Goal: Task Accomplishment & Management: Complete application form

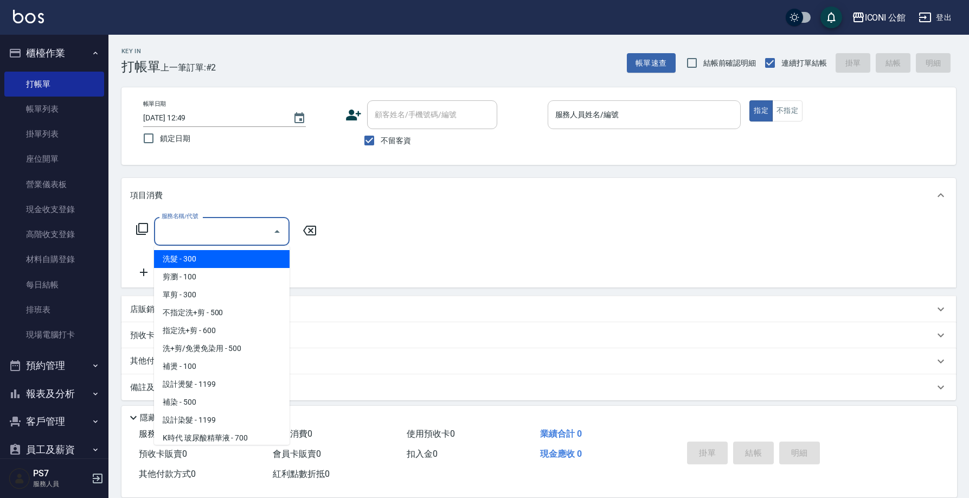
click at [621, 114] on input "服務人員姓名/編號" at bounding box center [644, 114] width 184 height 19
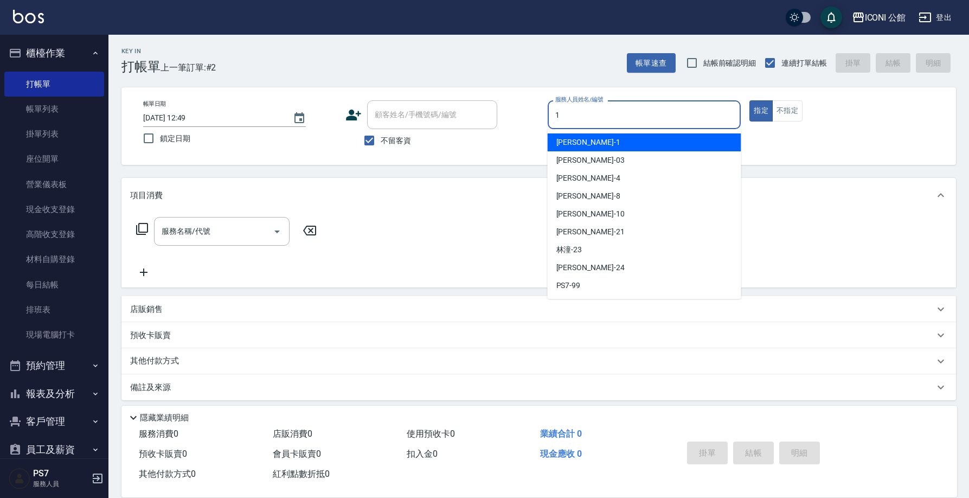
type input "[PERSON_NAME]-1"
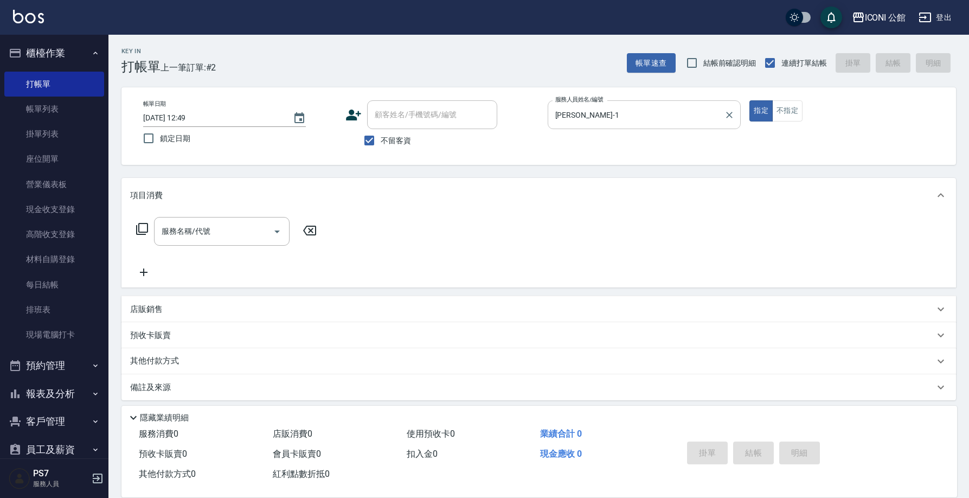
type button "true"
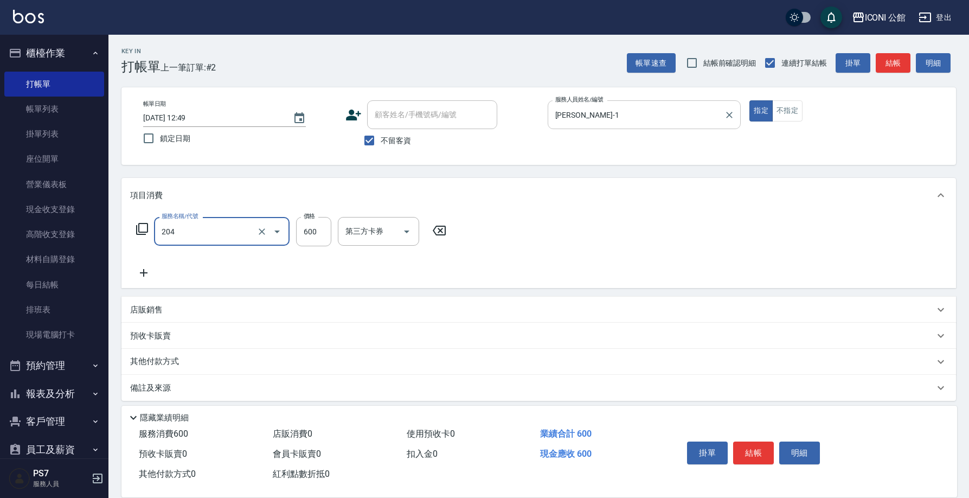
type input "指定洗+剪(204)"
type input "[PERSON_NAME]-1"
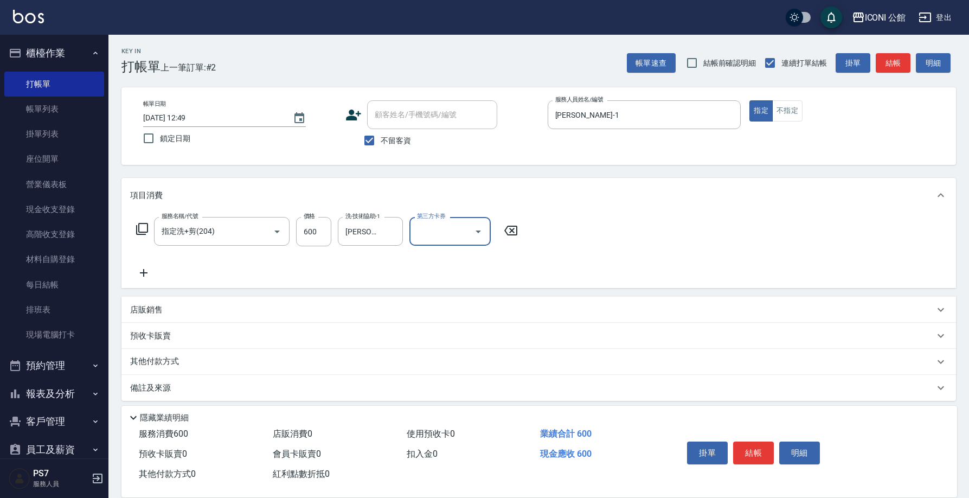
click at [156, 364] on p "其他付款方式" at bounding box center [157, 362] width 54 height 12
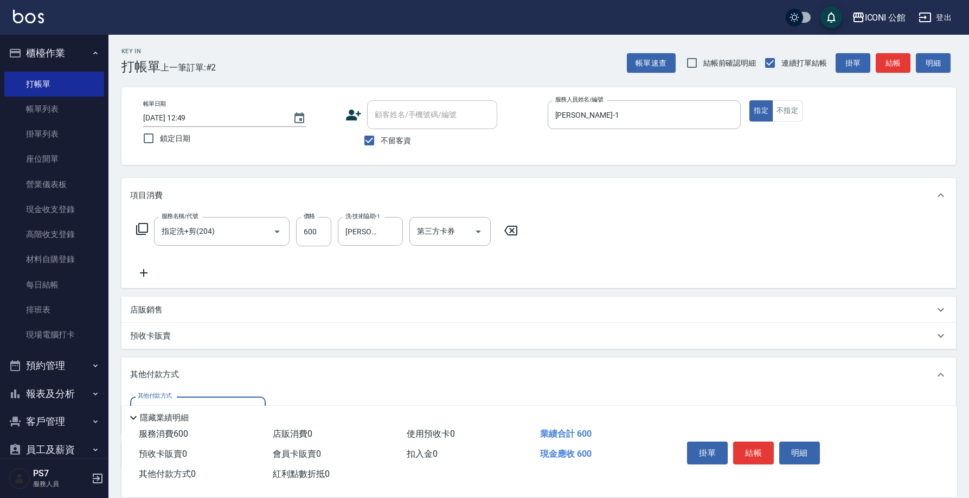
scroll to position [69, 0]
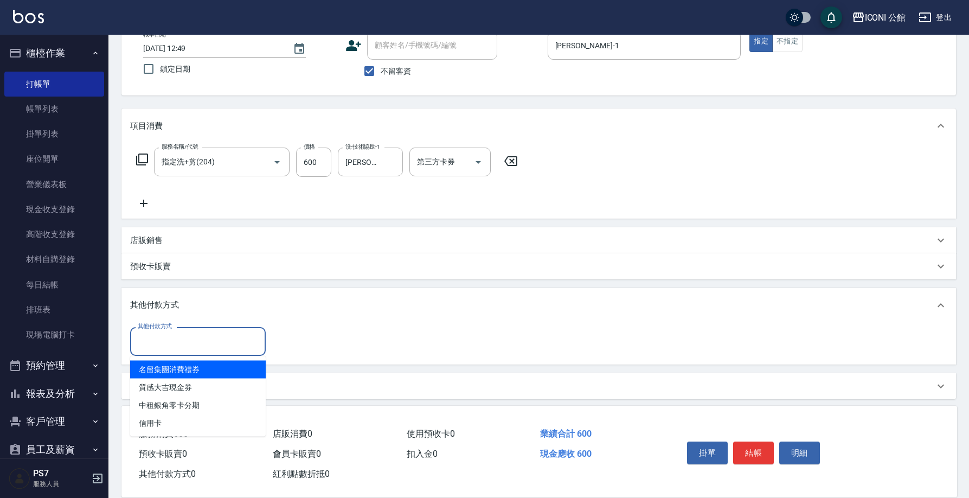
click at [167, 339] on input "其他付款方式" at bounding box center [198, 341] width 126 height 19
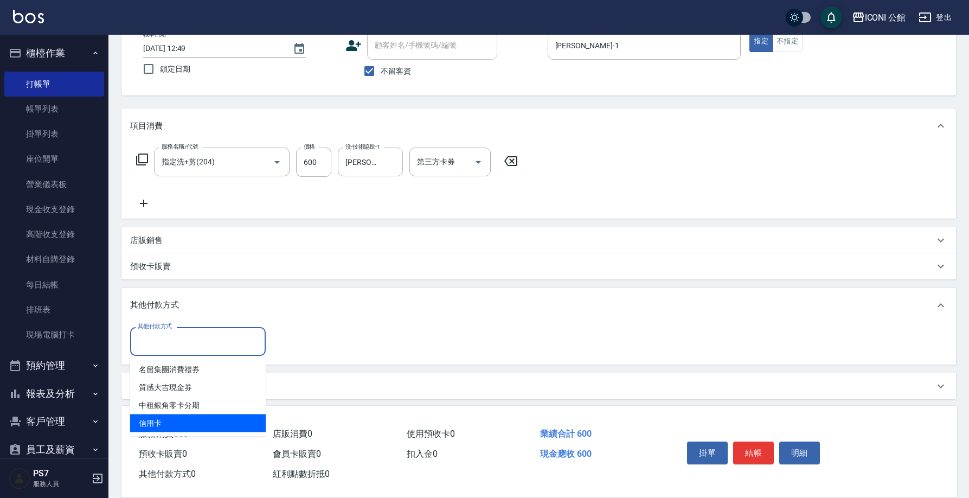
click at [162, 421] on span "信用卡" at bounding box center [197, 423] width 135 height 18
type input "信用卡"
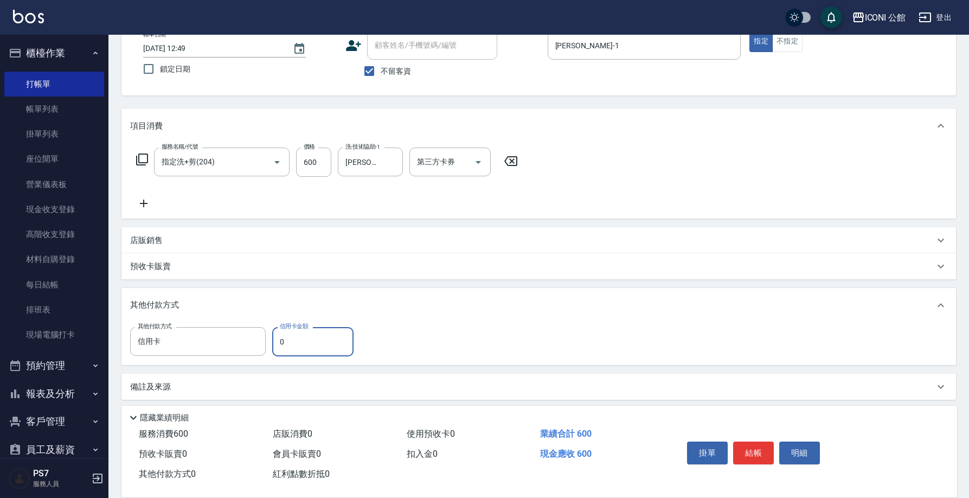
click at [328, 330] on input "0" at bounding box center [312, 341] width 81 height 29
type input "600"
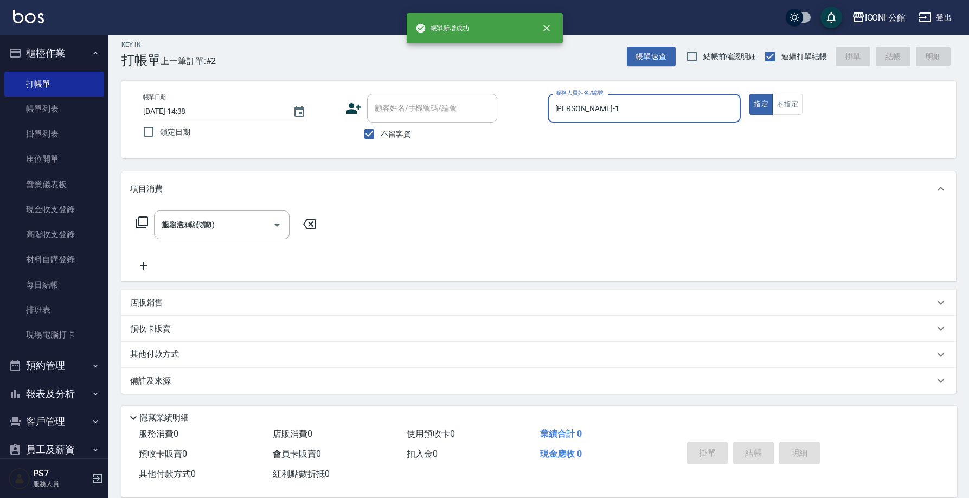
type input "[DATE] 14:38"
